Goal: Go to known website: Access a specific website the user already knows

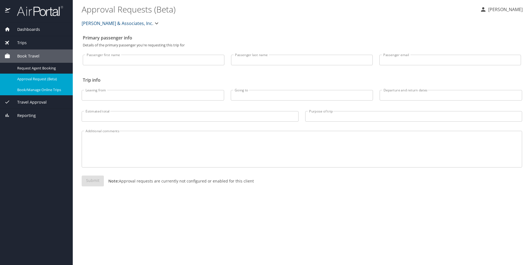
click at [46, 89] on span "Book/Manage Online Trips" at bounding box center [41, 89] width 49 height 5
